Goal: Transaction & Acquisition: Download file/media

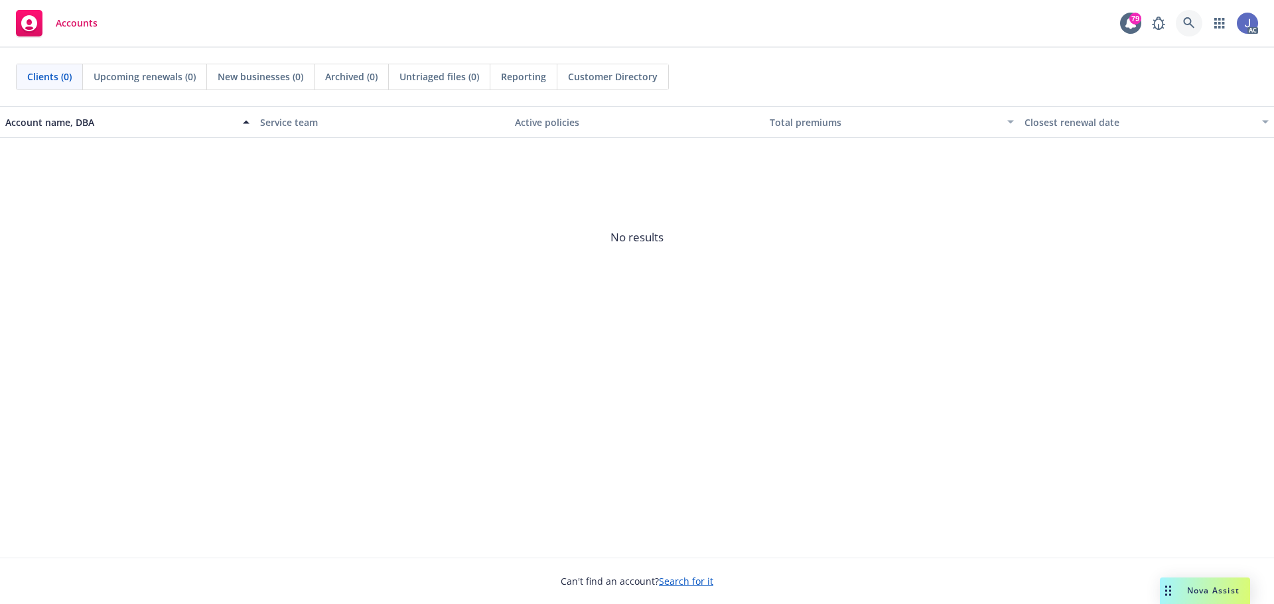
click at [1190, 22] on icon at bounding box center [1189, 23] width 12 height 12
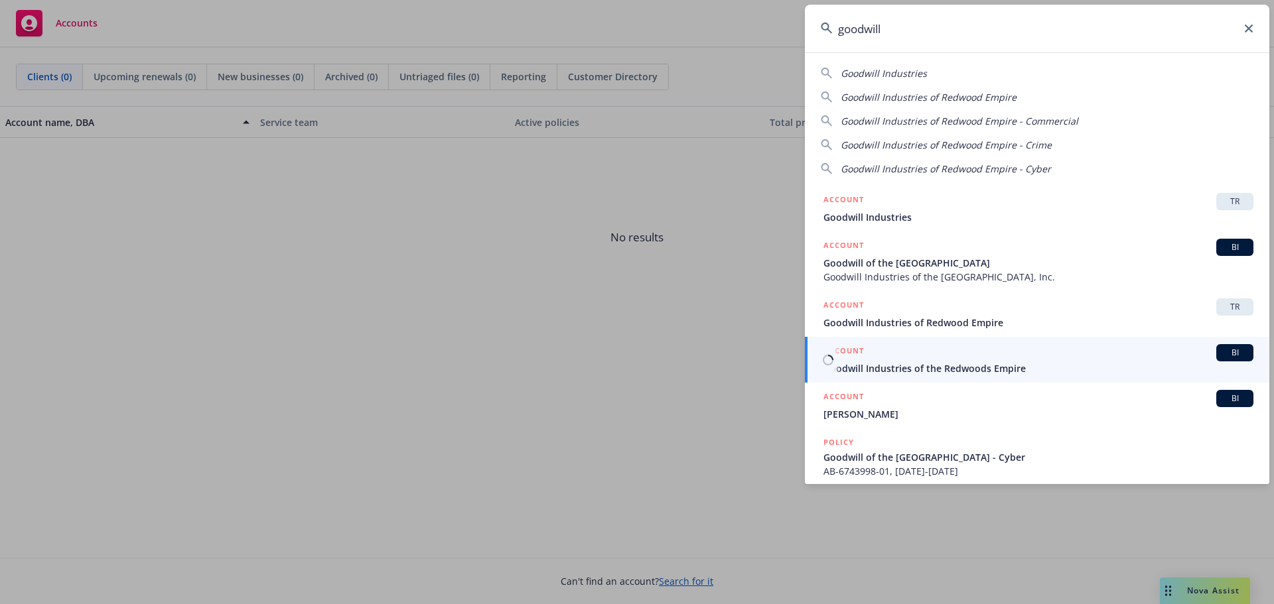
type input "goodwill"
click at [906, 373] on span "Goodwill Industries of the Redwoods Empire" at bounding box center [1038, 369] width 430 height 14
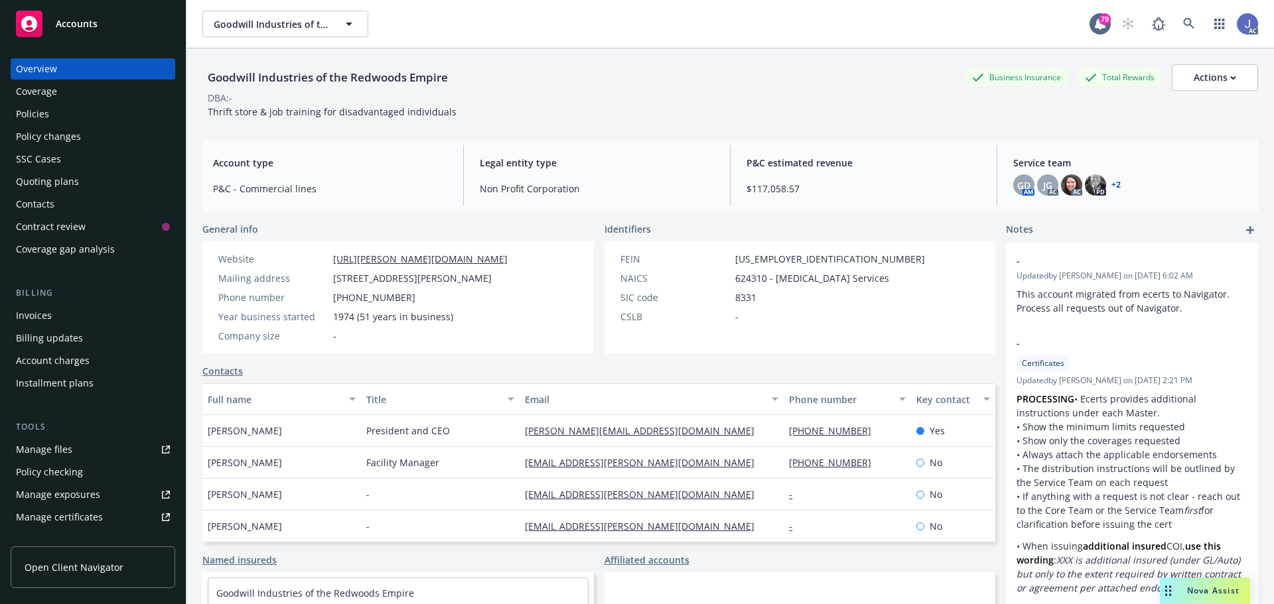
click at [49, 115] on div "Policies" at bounding box center [93, 113] width 154 height 21
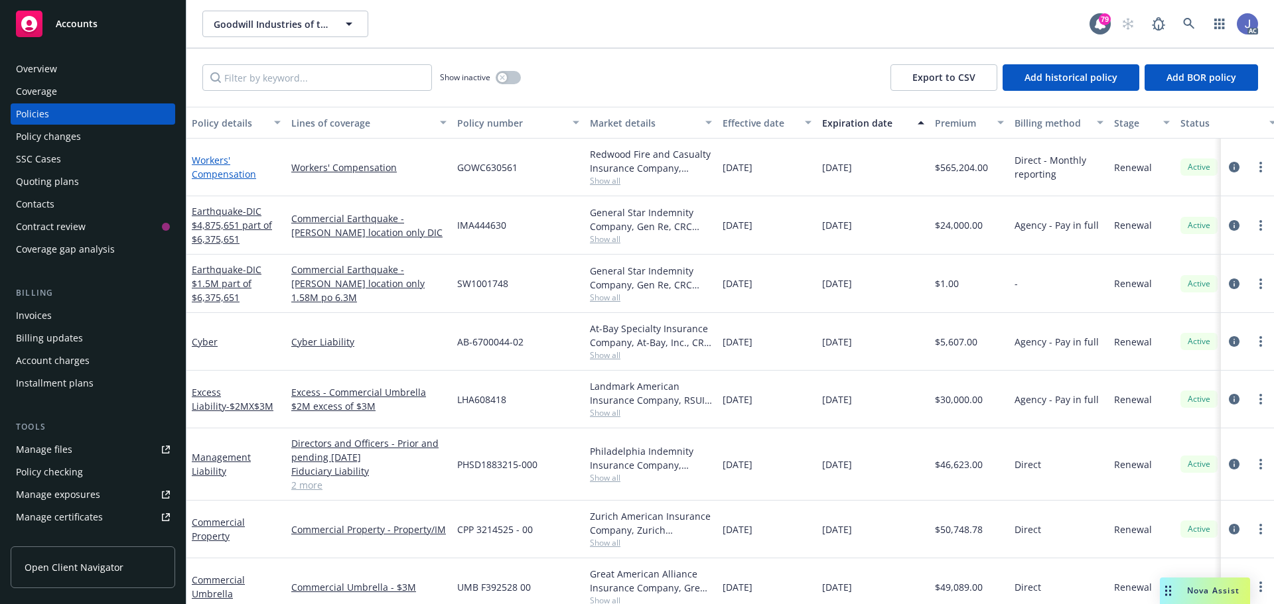
click at [230, 172] on link "Workers' Compensation" at bounding box center [224, 167] width 64 height 27
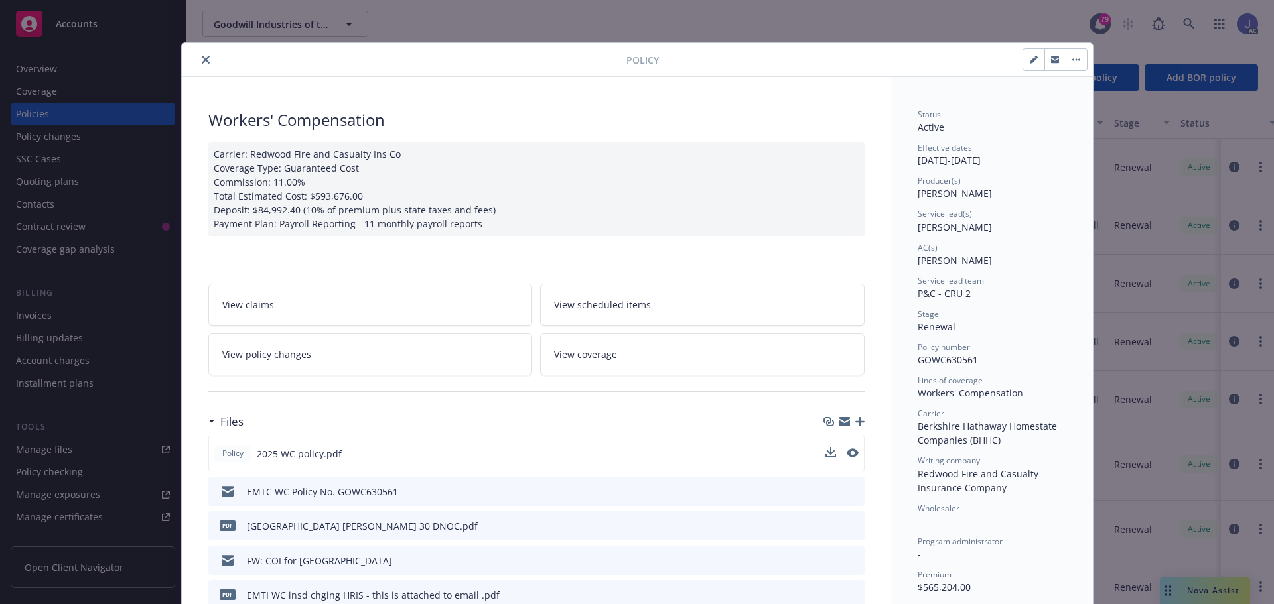
click at [819, 452] on div "Policy 2025 WC policy.pdf" at bounding box center [536, 454] width 656 height 36
click at [824, 454] on icon "download file" at bounding box center [829, 453] width 11 height 11
